Goal: Task Accomplishment & Management: Manage account settings

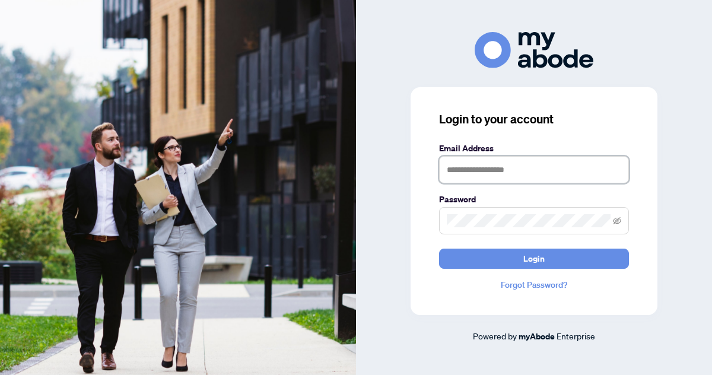
click at [459, 168] on input "text" at bounding box center [534, 169] width 190 height 27
type input "**********"
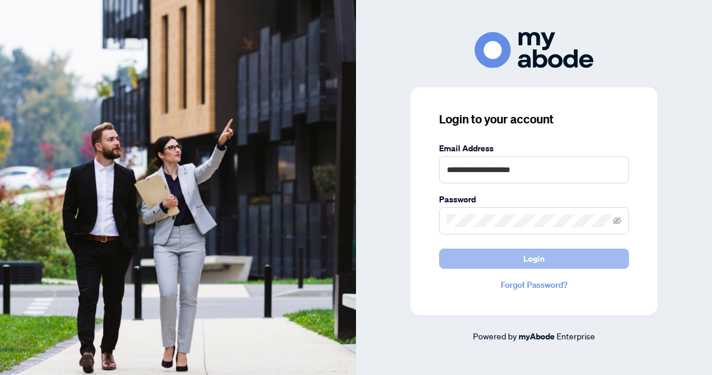
click at [536, 260] on span "Login" at bounding box center [533, 258] width 21 height 19
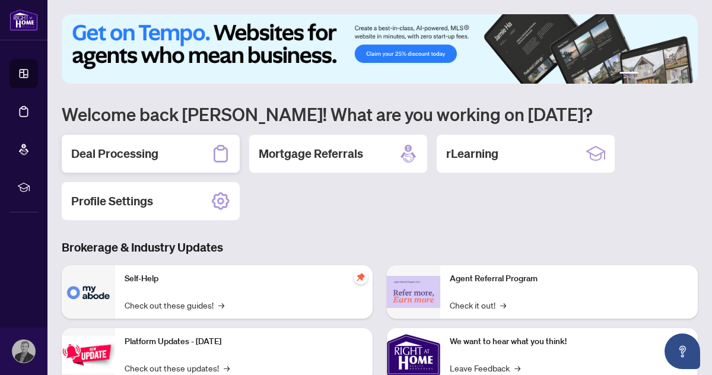
click at [122, 152] on h2 "Deal Processing" at bounding box center [114, 153] width 87 height 17
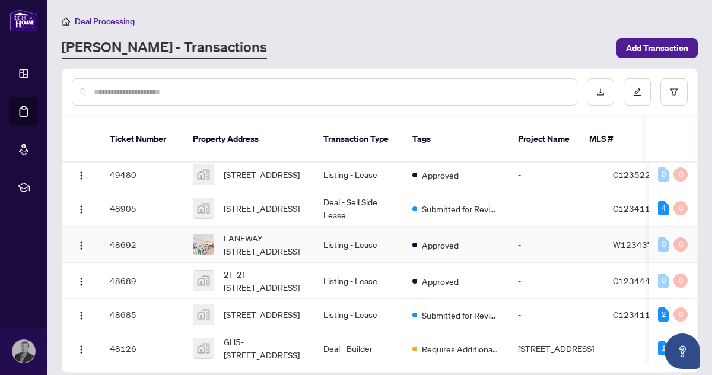
scroll to position [54, 0]
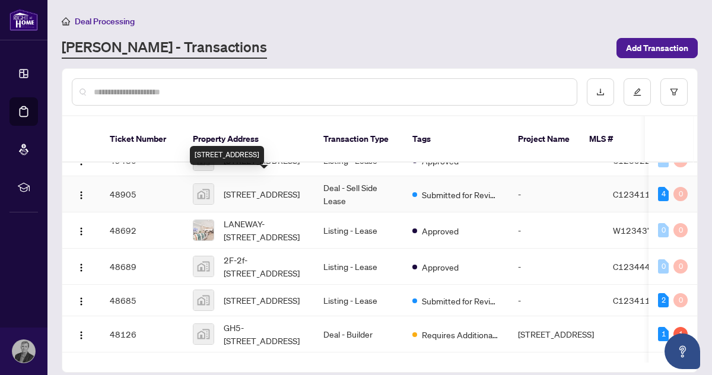
click at [260, 187] on span "[STREET_ADDRESS]" at bounding box center [262, 193] width 76 height 13
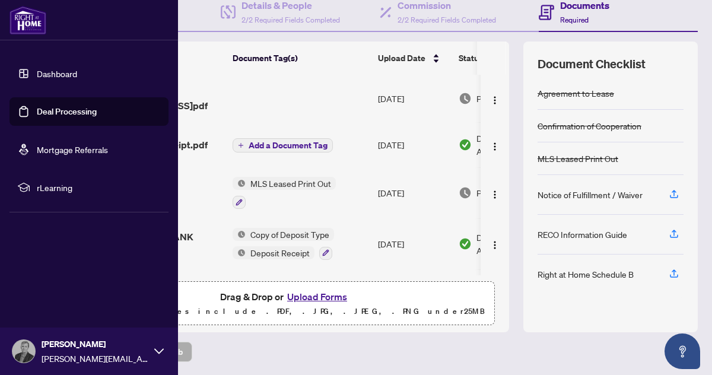
click at [62, 75] on link "Dashboard" at bounding box center [57, 73] width 40 height 11
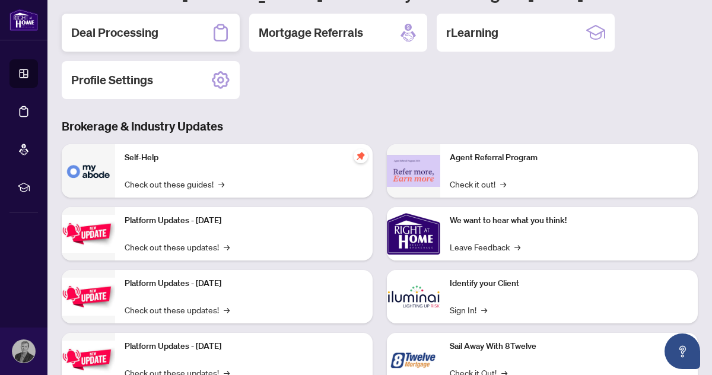
click at [114, 34] on h2 "Deal Processing" at bounding box center [114, 32] width 87 height 17
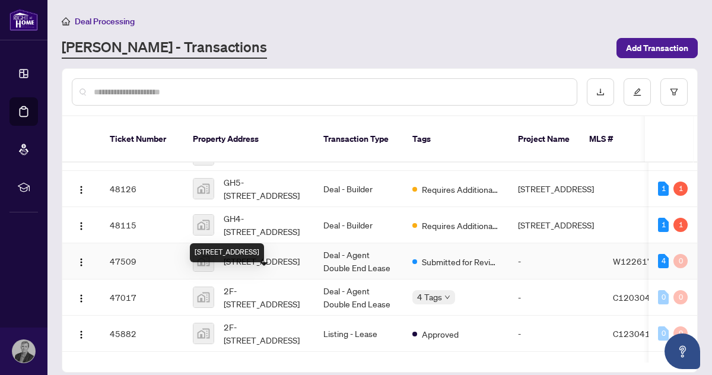
scroll to position [205, 0]
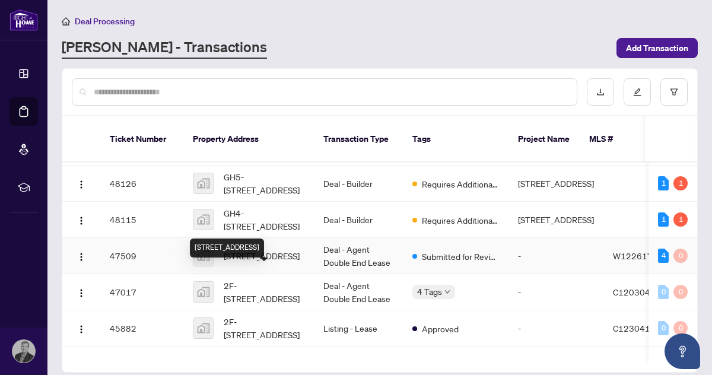
click at [268, 262] on span "[STREET_ADDRESS]" at bounding box center [262, 255] width 76 height 13
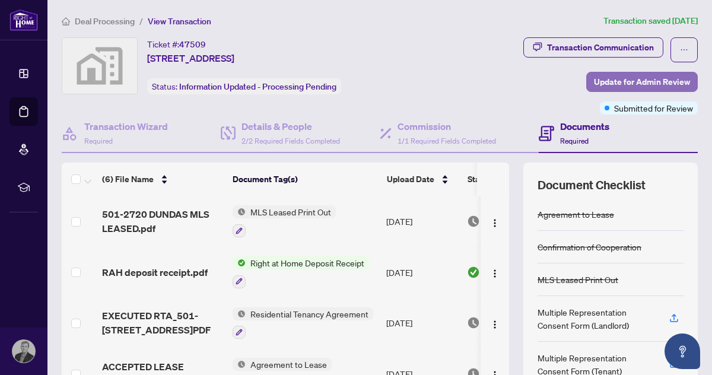
click at [628, 79] on span "Update for Admin Review" at bounding box center [642, 81] width 96 height 19
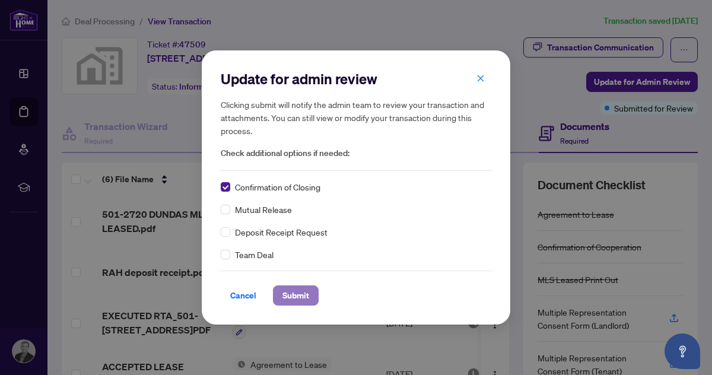
click at [298, 295] on span "Submit" at bounding box center [295, 295] width 27 height 19
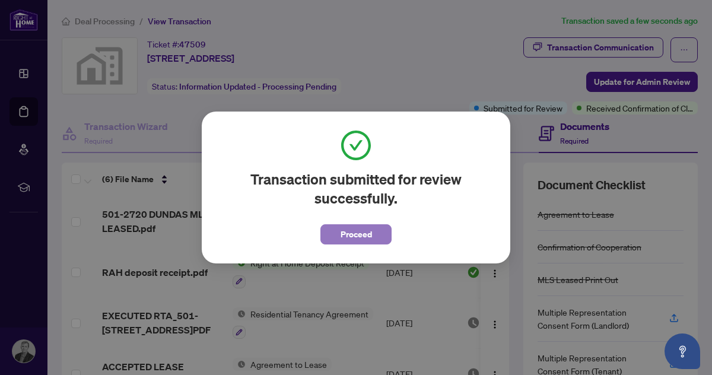
click at [357, 236] on span "Proceed" at bounding box center [356, 234] width 31 height 19
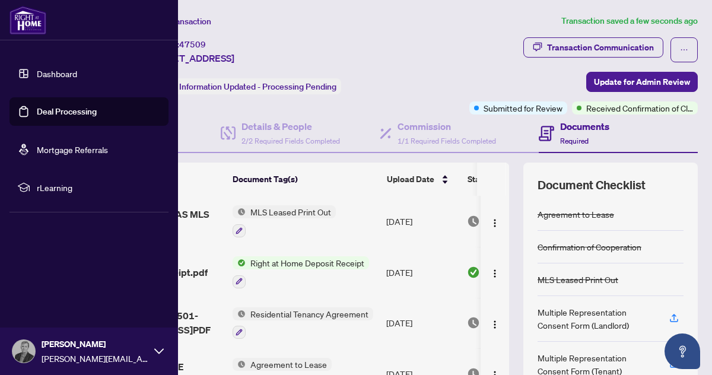
click at [54, 73] on link "Dashboard" at bounding box center [57, 73] width 40 height 11
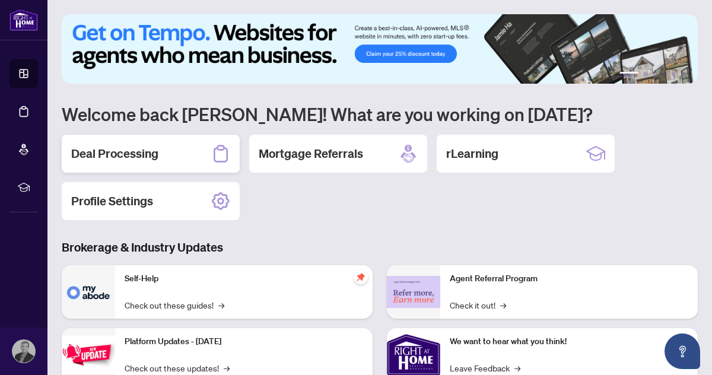
click at [136, 152] on h2 "Deal Processing" at bounding box center [114, 153] width 87 height 17
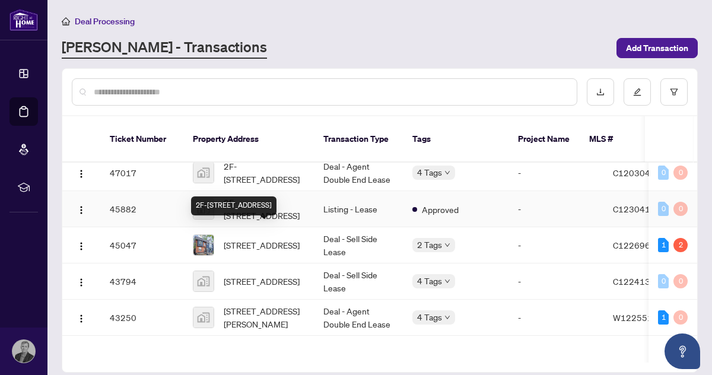
scroll to position [336, 0]
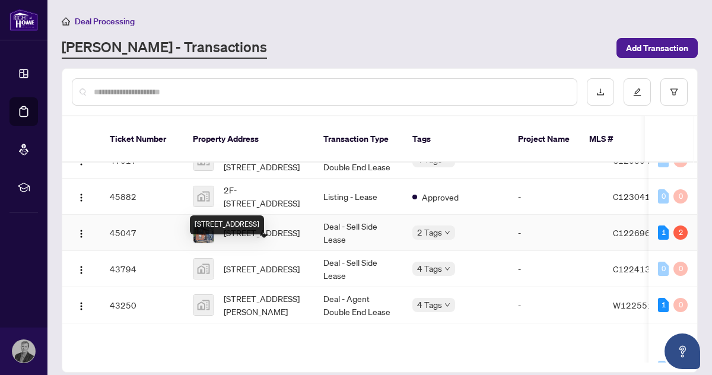
click at [263, 239] on span "[STREET_ADDRESS]" at bounding box center [262, 232] width 76 height 13
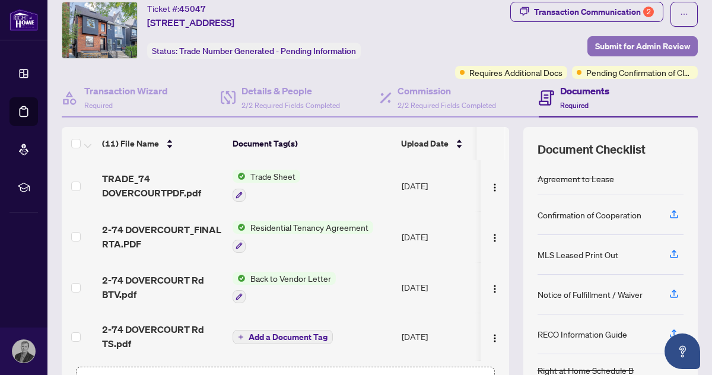
click at [639, 47] on span "Submit for Admin Review" at bounding box center [642, 46] width 95 height 19
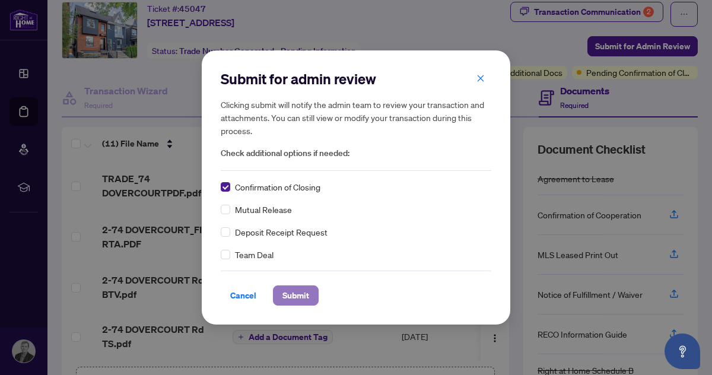
click at [295, 293] on span "Submit" at bounding box center [295, 295] width 27 height 19
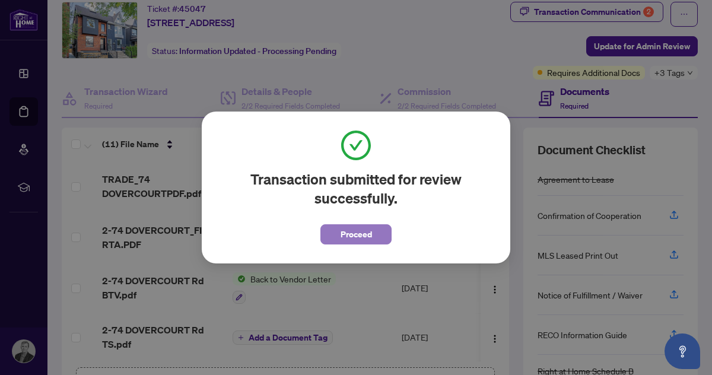
click at [351, 236] on span "Proceed" at bounding box center [356, 234] width 31 height 19
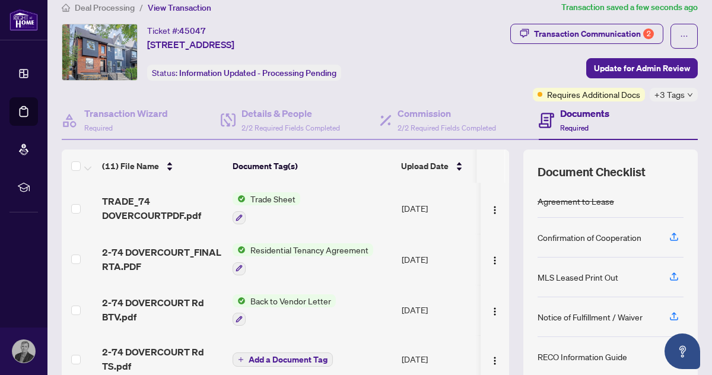
scroll to position [4, 0]
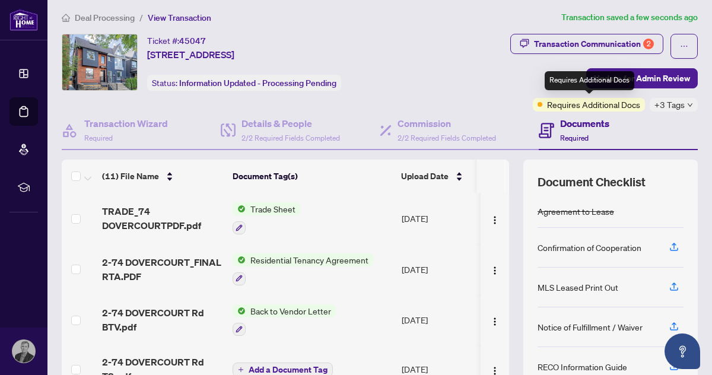
click at [587, 105] on span "Requires Additional Docs" at bounding box center [593, 104] width 93 height 13
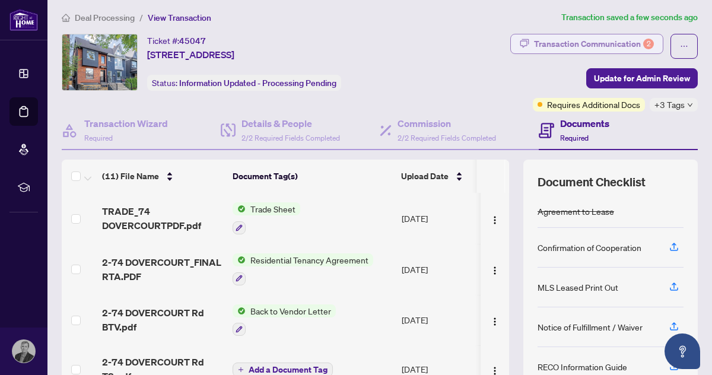
click at [564, 46] on div "Transaction Communication 2" at bounding box center [594, 43] width 120 height 19
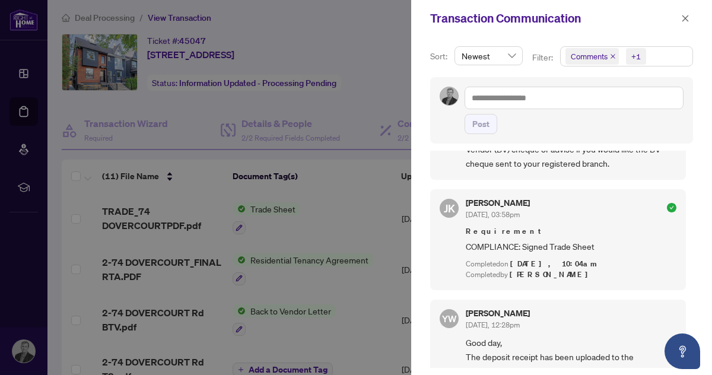
scroll to position [0, 0]
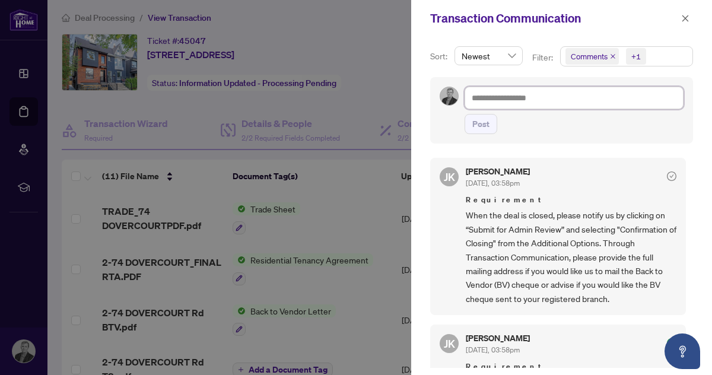
click at [511, 96] on textarea at bounding box center [573, 98] width 219 height 23
type textarea "*"
click at [685, 18] on icon "close" at bounding box center [685, 18] width 8 height 8
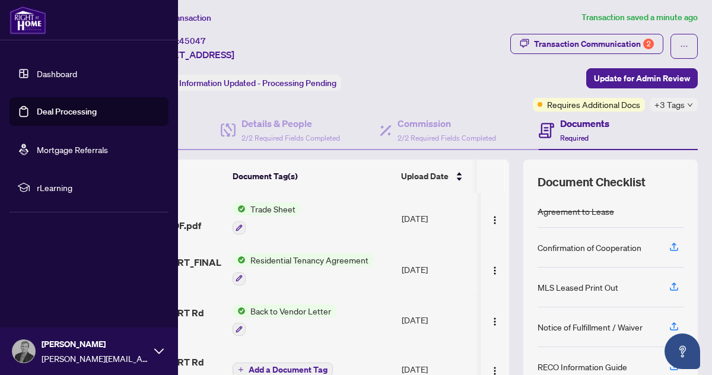
click at [58, 75] on link "Dashboard" at bounding box center [57, 73] width 40 height 11
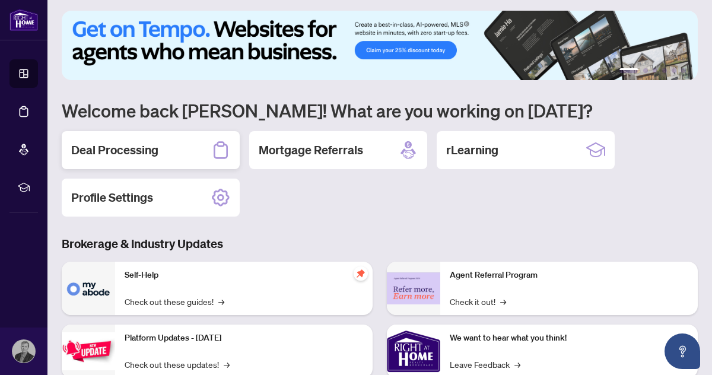
click at [123, 148] on h2 "Deal Processing" at bounding box center [114, 150] width 87 height 17
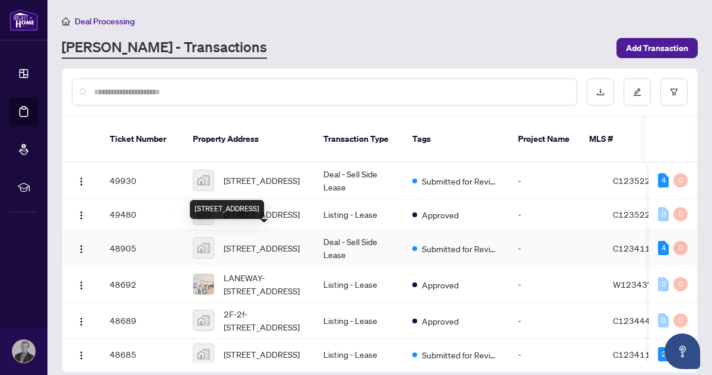
click at [265, 241] on span "[STREET_ADDRESS]" at bounding box center [262, 247] width 76 height 13
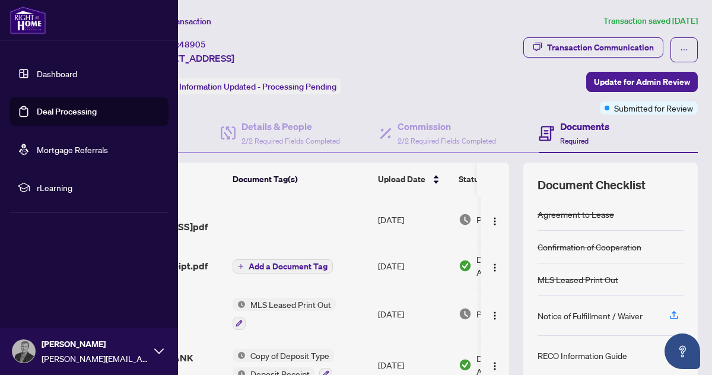
click at [58, 74] on link "Dashboard" at bounding box center [57, 73] width 40 height 11
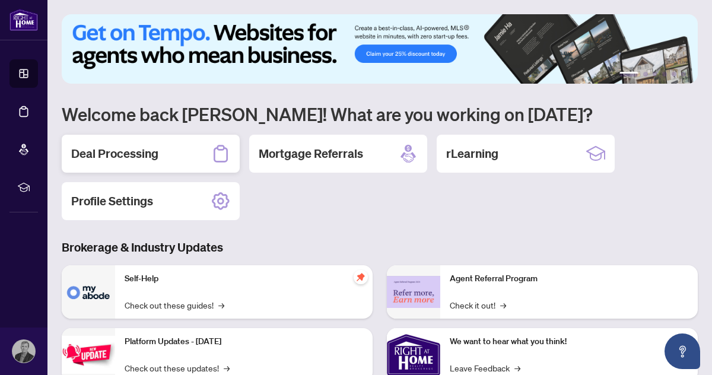
click at [124, 155] on h2 "Deal Processing" at bounding box center [114, 153] width 87 height 17
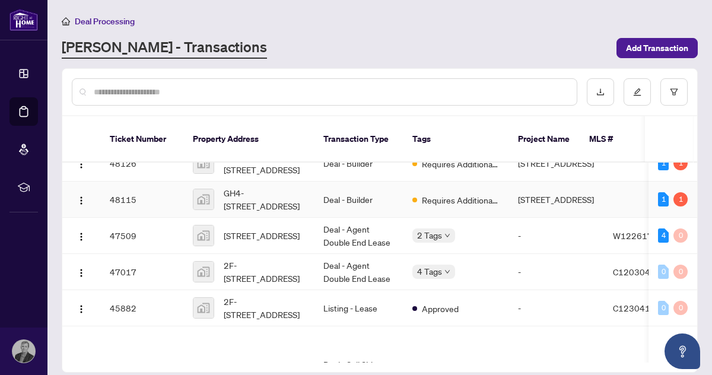
scroll to position [228, 0]
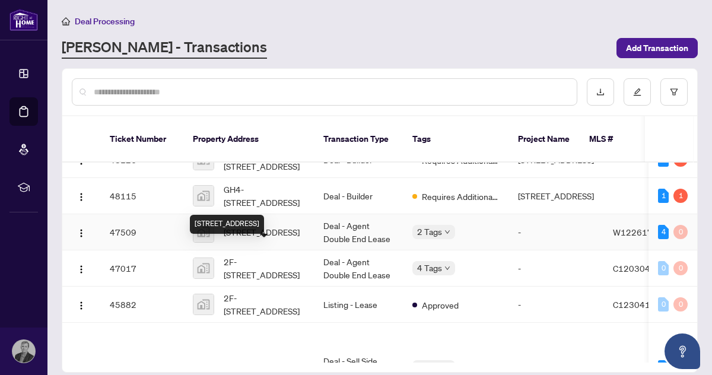
click at [264, 238] on span "[STREET_ADDRESS]" at bounding box center [262, 231] width 76 height 13
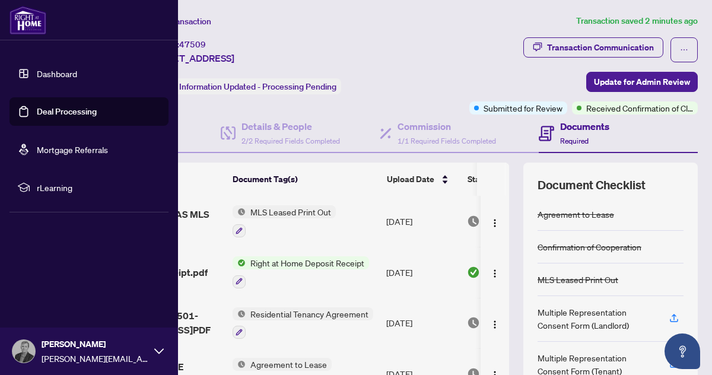
click at [59, 71] on link "Dashboard" at bounding box center [57, 73] width 40 height 11
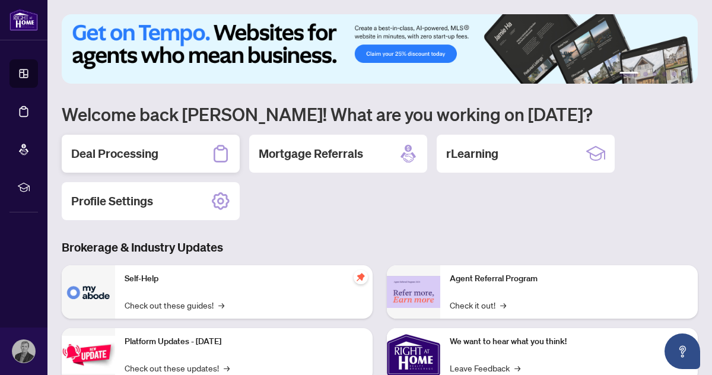
click at [136, 158] on h2 "Deal Processing" at bounding box center [114, 153] width 87 height 17
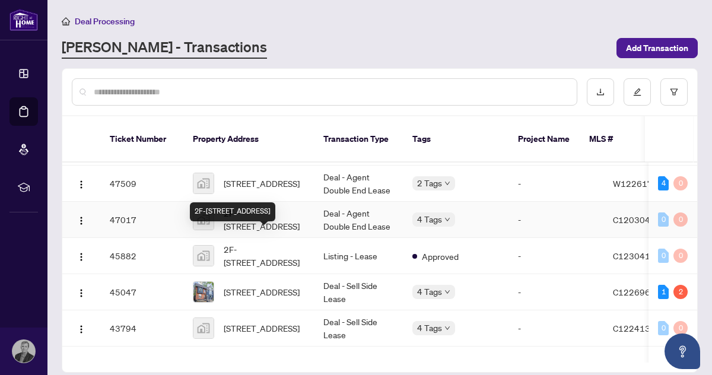
scroll to position [294, 0]
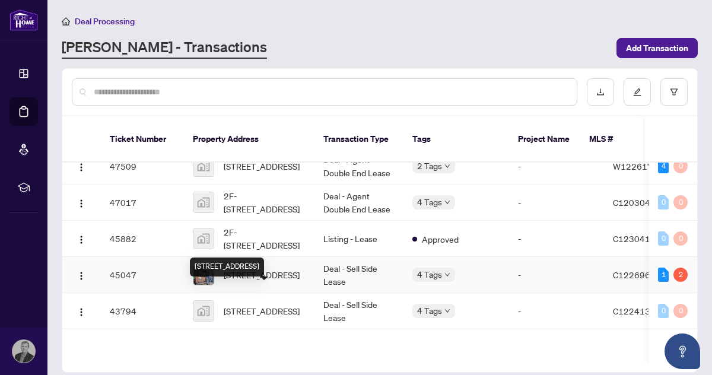
click at [254, 281] on span "[STREET_ADDRESS]" at bounding box center [262, 274] width 76 height 13
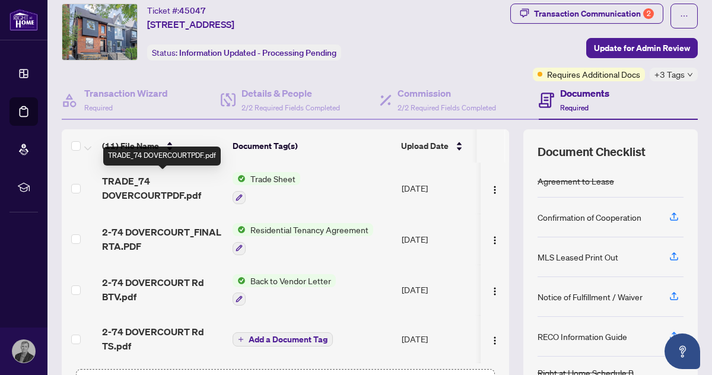
click at [142, 195] on span "TRADE_74 DOVERCOURTPDF.pdf" at bounding box center [162, 188] width 121 height 28
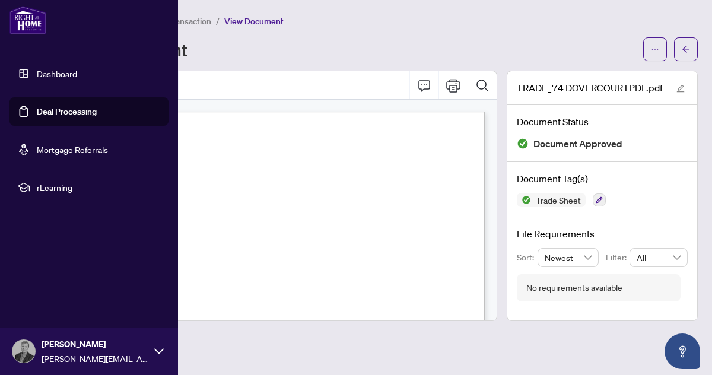
click at [43, 74] on link "Dashboard" at bounding box center [57, 73] width 40 height 11
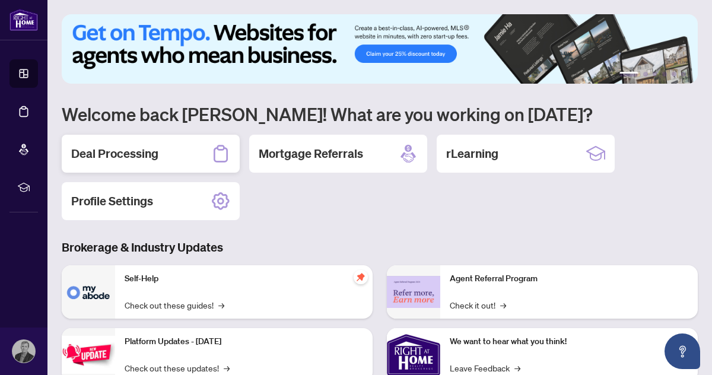
click at [138, 155] on h2 "Deal Processing" at bounding box center [114, 153] width 87 height 17
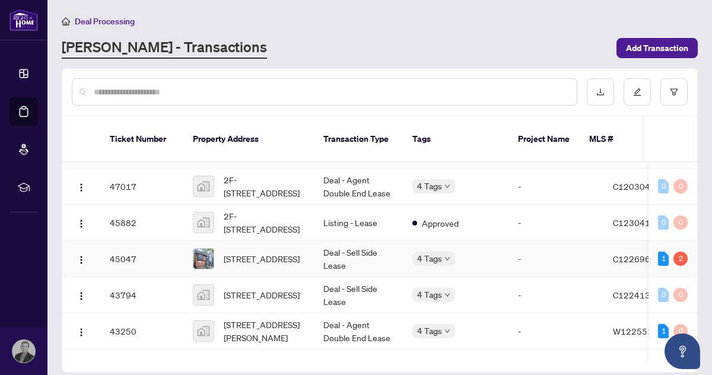
scroll to position [314, 0]
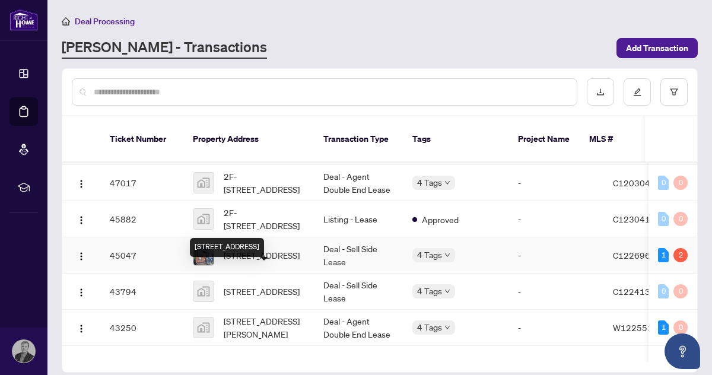
click at [271, 262] on span "[STREET_ADDRESS]" at bounding box center [262, 255] width 76 height 13
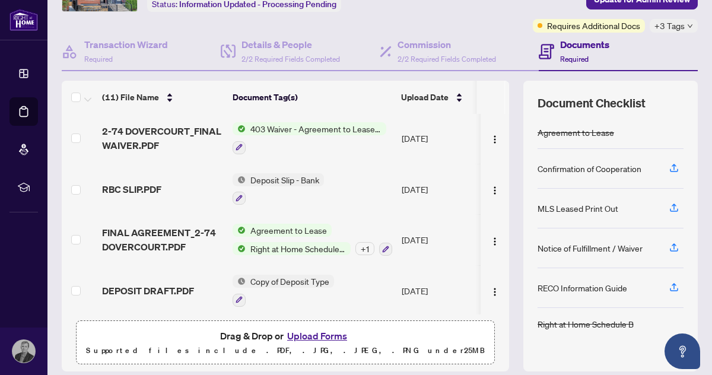
scroll to position [122, 0]
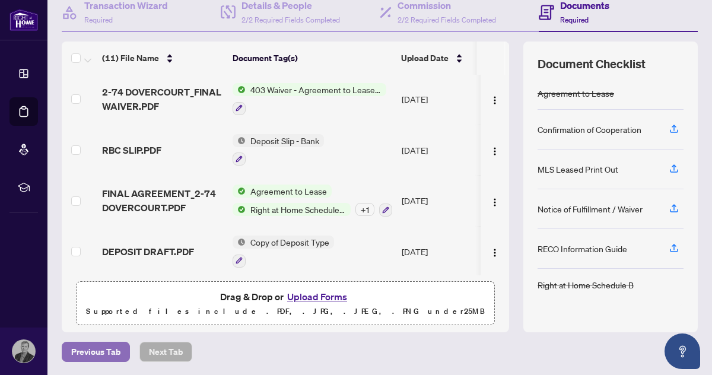
click at [100, 354] on span "Previous Tab" at bounding box center [95, 351] width 49 height 19
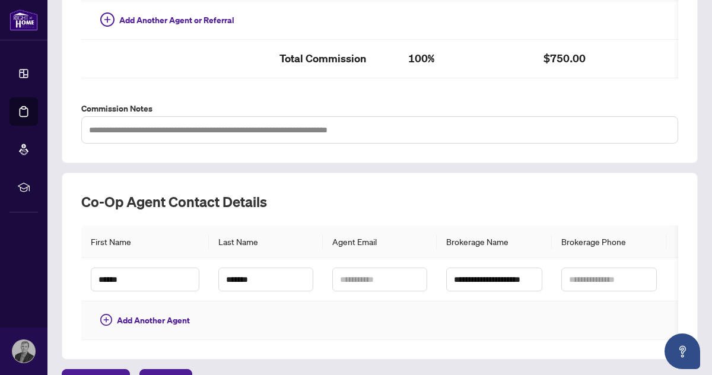
scroll to position [408, 0]
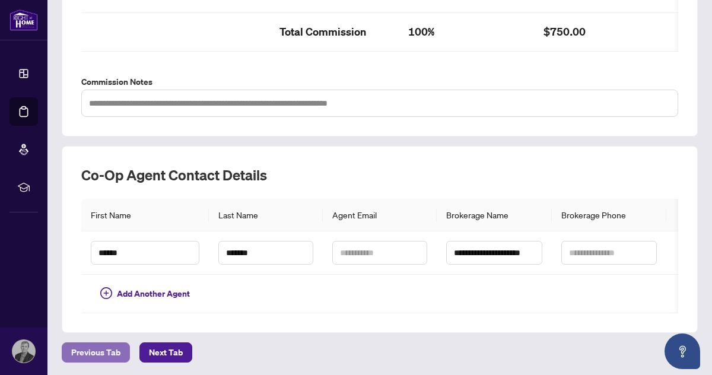
click at [97, 351] on span "Previous Tab" at bounding box center [95, 352] width 49 height 19
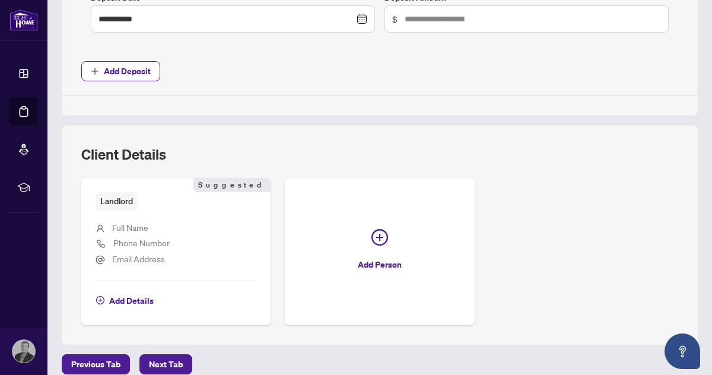
scroll to position [749, 0]
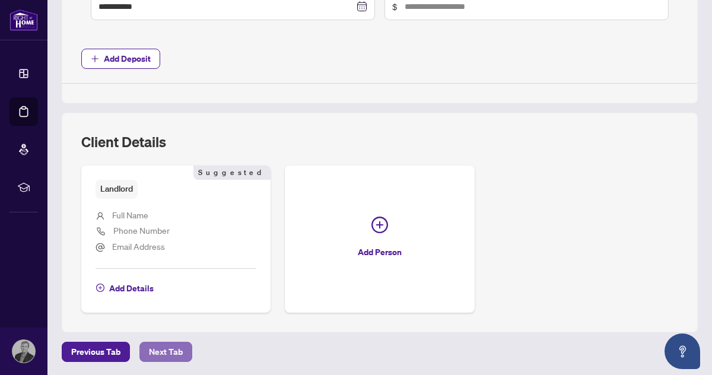
click at [169, 353] on span "Next Tab" at bounding box center [166, 351] width 34 height 19
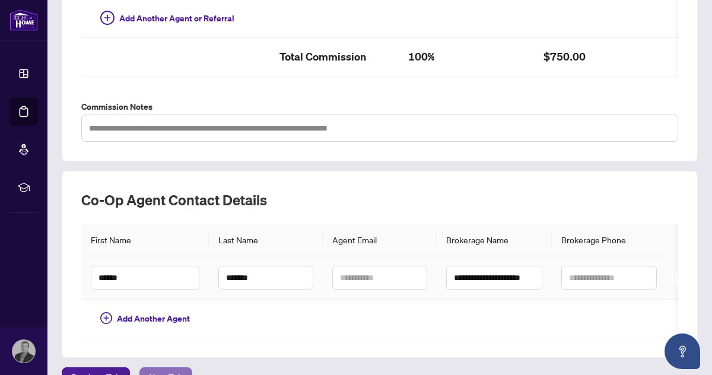
scroll to position [408, 0]
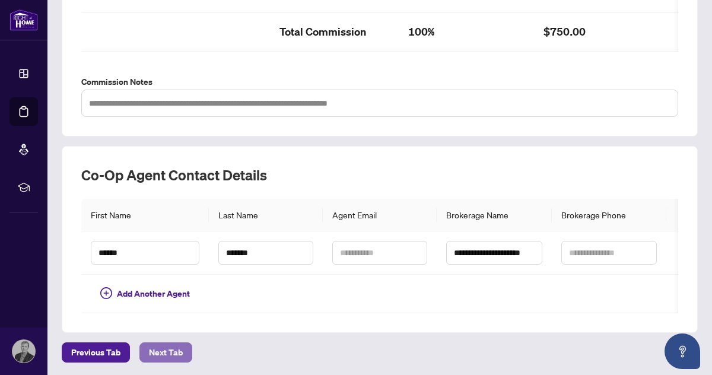
click at [166, 354] on span "Next Tab" at bounding box center [166, 352] width 34 height 19
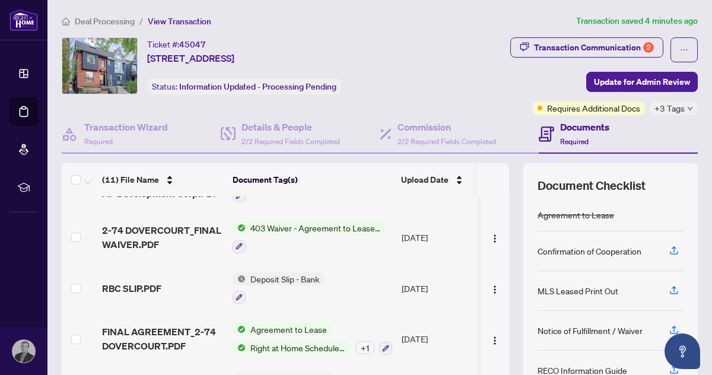
scroll to position [354, 0]
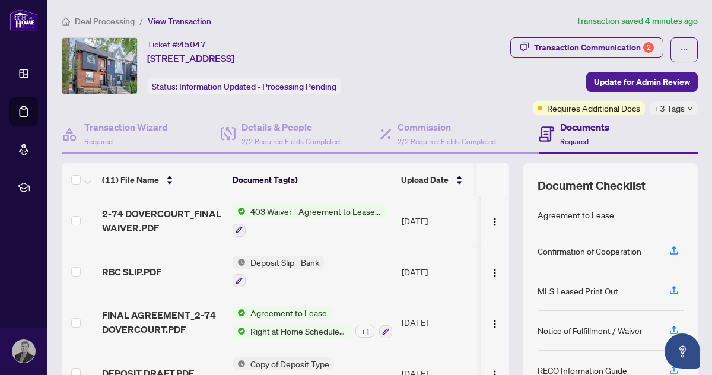
click at [284, 256] on span "Deposit Slip - Bank" at bounding box center [285, 262] width 78 height 13
click at [342, 268] on td "Deposit Slip - Bank" at bounding box center [312, 271] width 169 height 51
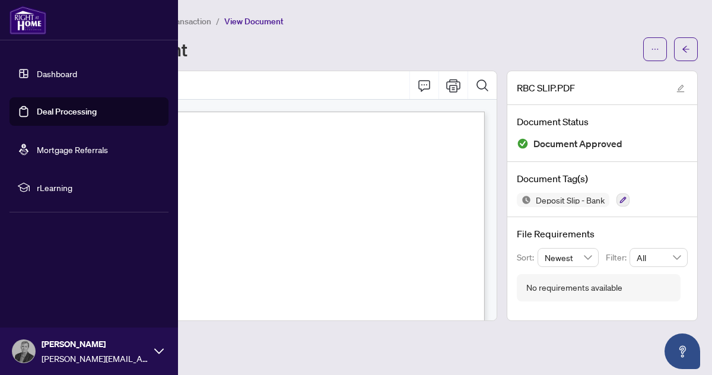
click at [53, 72] on link "Dashboard" at bounding box center [57, 73] width 40 height 11
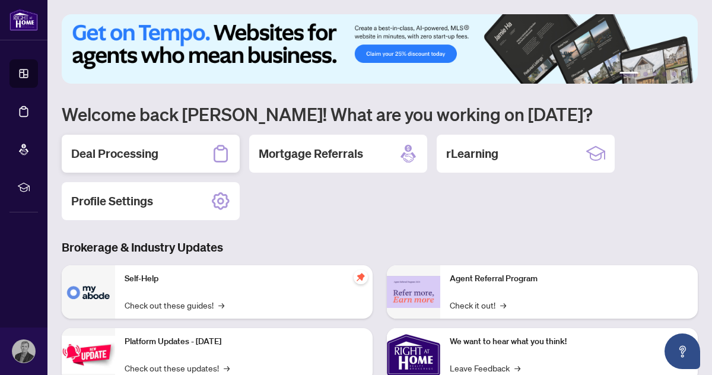
click at [117, 156] on h2 "Deal Processing" at bounding box center [114, 153] width 87 height 17
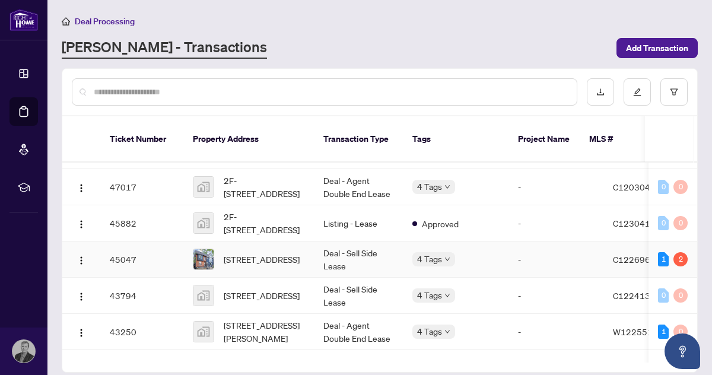
scroll to position [314, 0]
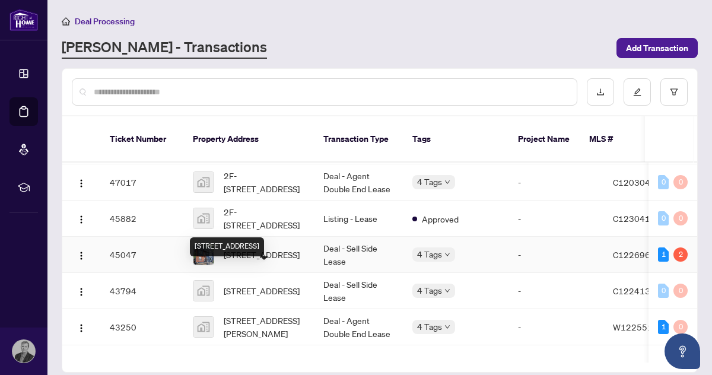
click at [266, 261] on span "[STREET_ADDRESS]" at bounding box center [262, 254] width 76 height 13
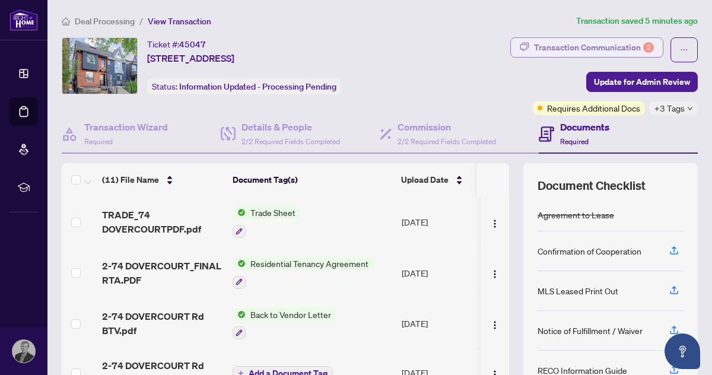
click at [591, 44] on div "Transaction Communication 2" at bounding box center [594, 47] width 120 height 19
type textarea "**********"
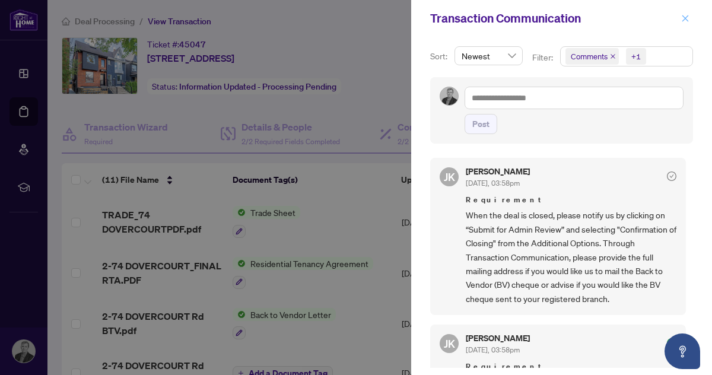
click at [685, 19] on icon "close" at bounding box center [685, 18] width 7 height 7
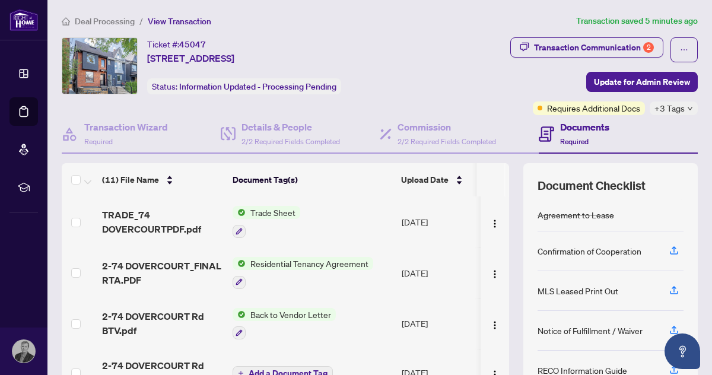
click at [582, 128] on h4 "Documents" at bounding box center [584, 127] width 49 height 14
click at [577, 142] on span "Required" at bounding box center [574, 141] width 28 height 9
click at [654, 82] on span "Update for Admin Review" at bounding box center [642, 81] width 96 height 19
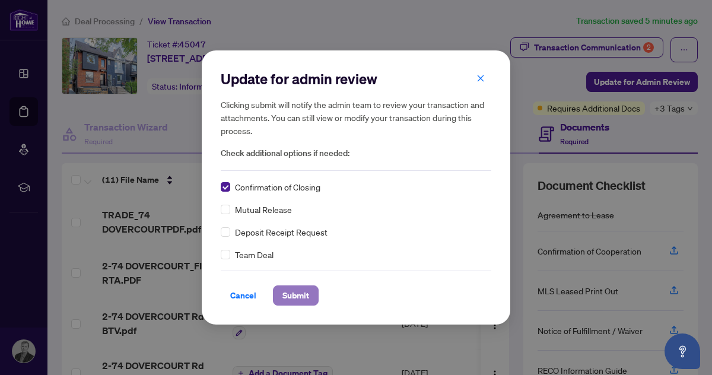
click at [291, 294] on span "Submit" at bounding box center [295, 295] width 27 height 19
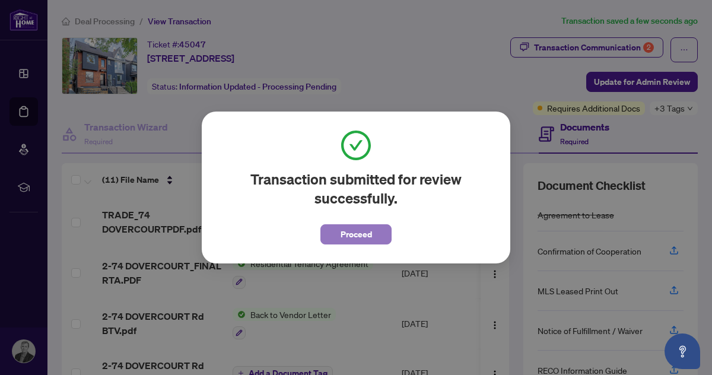
click at [351, 234] on span "Proceed" at bounding box center [356, 234] width 31 height 19
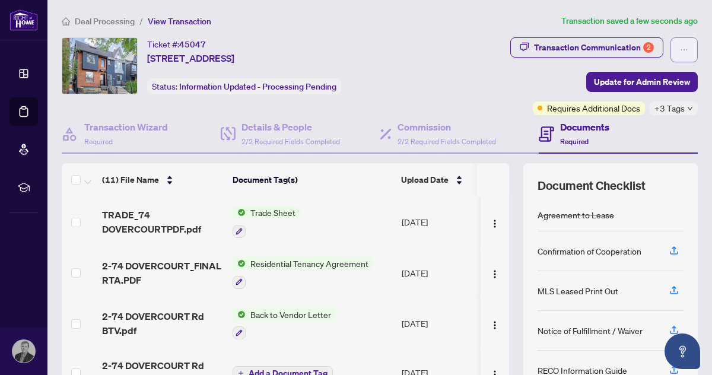
click at [678, 49] on button "button" at bounding box center [683, 49] width 27 height 25
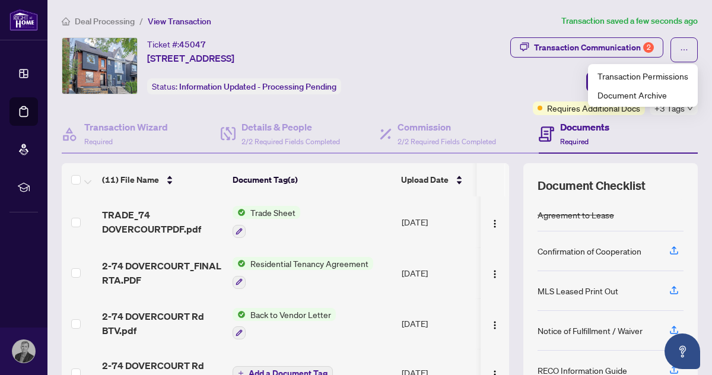
click at [413, 58] on div "Ticket #: 45047 [STREET_ADDRESS] Status: Information Updated - Processing Pendi…" at bounding box center [243, 65] width 362 height 57
